Goal: Find specific page/section: Find specific page/section

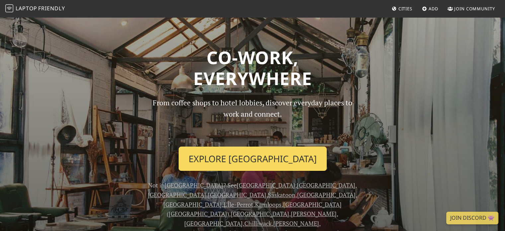
click at [247, 96] on link "Explore Vancouver" at bounding box center [253, 158] width 148 height 25
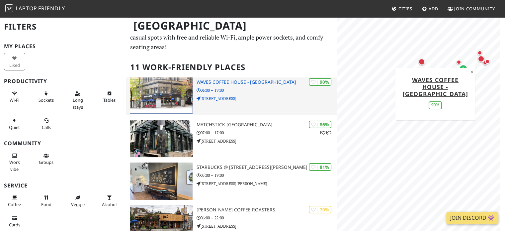
scroll to position [33, 0]
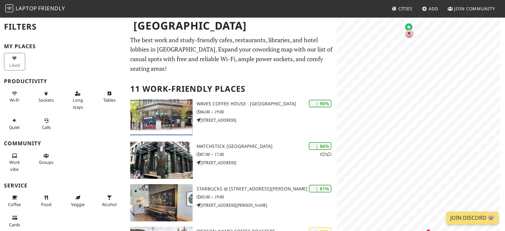
scroll to position [33, 0]
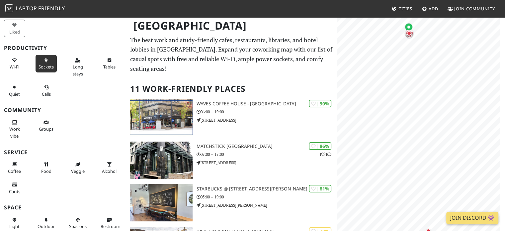
click at [41, 61] on button "Sockets" at bounding box center [46, 64] width 21 height 18
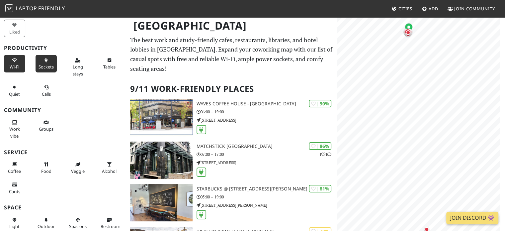
click at [12, 65] on span "Wi-Fi" at bounding box center [15, 67] width 10 height 6
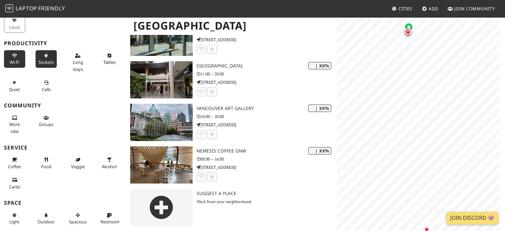
scroll to position [0, 0]
